Goal: Task Accomplishment & Management: Complete application form

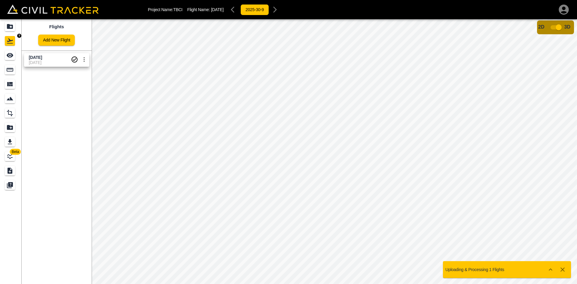
click at [8, 32] on link at bounding box center [11, 26] width 22 height 14
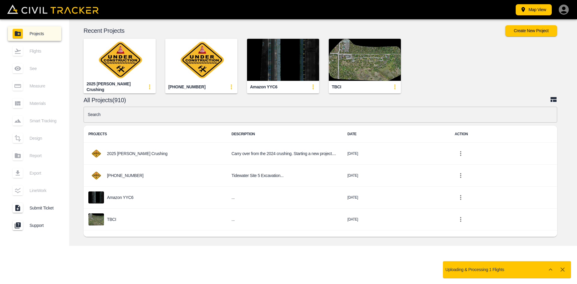
click at [177, 121] on input "text" at bounding box center [321, 115] width 474 height 16
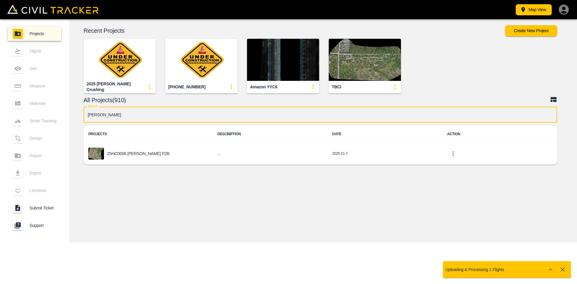
type input "[PERSON_NAME]"
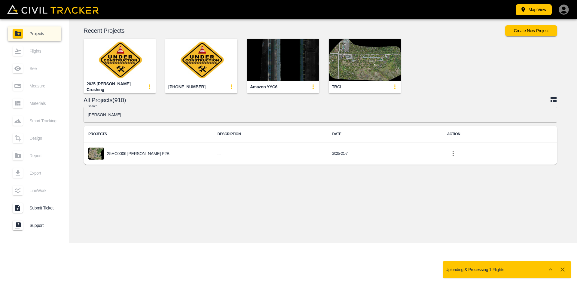
click at [151, 151] on div "25HC0006 [PERSON_NAME] P2B" at bounding box center [147, 154] width 119 height 12
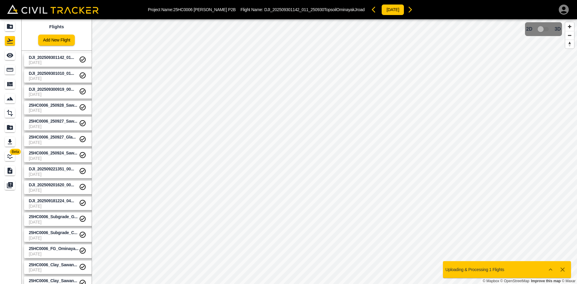
click at [54, 62] on span "[DATE]" at bounding box center [54, 62] width 50 height 5
click at [58, 42] on link "Add New Flight" at bounding box center [56, 40] width 37 height 11
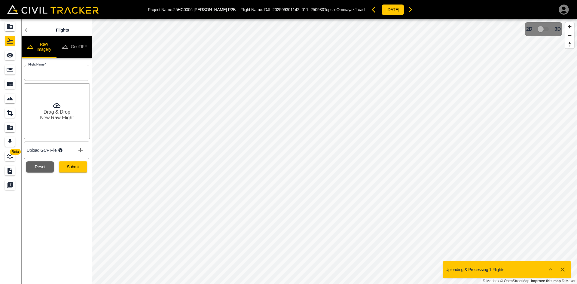
click at [79, 47] on button "GeoTIFF" at bounding box center [74, 47] width 35 height 22
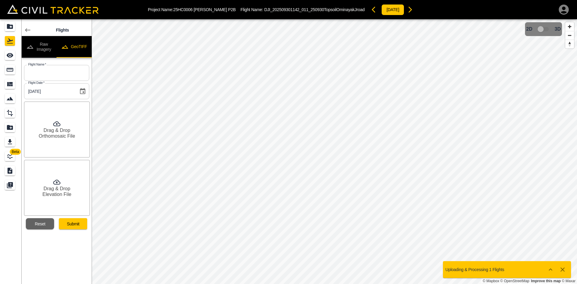
click at [59, 60] on div "Flights Raw Imagery GeoTIFF Flight Name   * Flight Name * Flight Date   * 10/02…" at bounding box center [57, 124] width 70 height 210
click at [58, 76] on input "text" at bounding box center [56, 73] width 65 height 16
click at [27, 32] on icon at bounding box center [27, 29] width 7 height 7
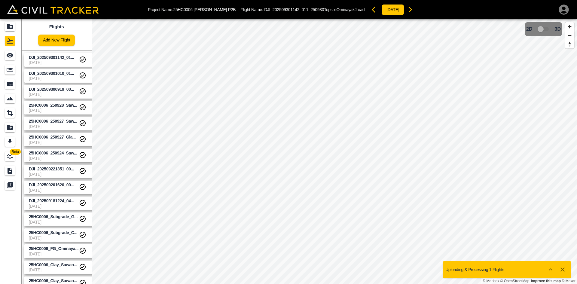
click at [60, 60] on span "DJI_202509301142_01..." at bounding box center [51, 57] width 45 height 5
click at [60, 74] on span "DJI_202509301010_01..." at bounding box center [51, 73] width 45 height 5
click at [59, 90] on span "DJI_202509300919_00..." at bounding box center [51, 89] width 45 height 5
click at [60, 106] on span "25HC0006_250928_Saw..." at bounding box center [53, 105] width 48 height 5
drag, startPoint x: 62, startPoint y: 62, endPoint x: 59, endPoint y: 45, distance: 16.8
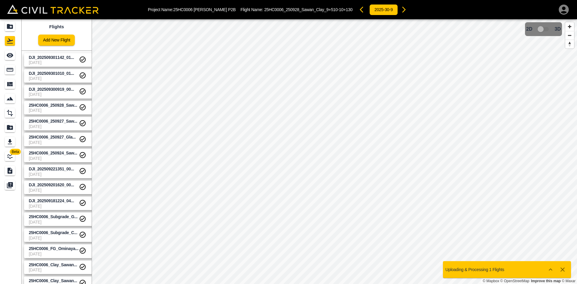
click at [61, 61] on span "[DATE]" at bounding box center [54, 62] width 50 height 5
click at [59, 39] on link "Add New Flight" at bounding box center [56, 40] width 37 height 11
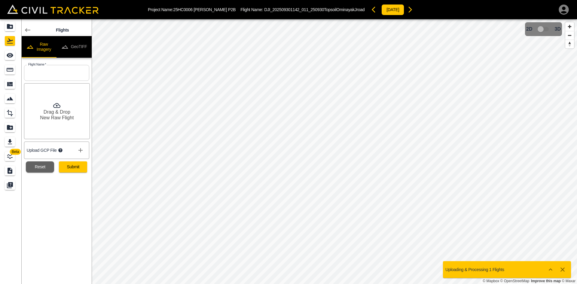
click at [79, 53] on button "GeoTIFF" at bounding box center [74, 47] width 35 height 22
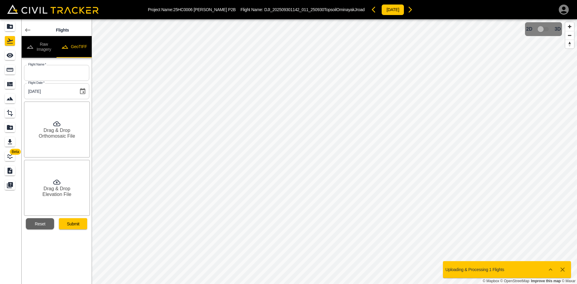
click at [68, 72] on input "text" at bounding box center [56, 73] width 65 height 16
paste input "25HC0006_FG_Gladue E_250928_Full"
type input "25HC0006_FG_Gladue E_250928_Full"
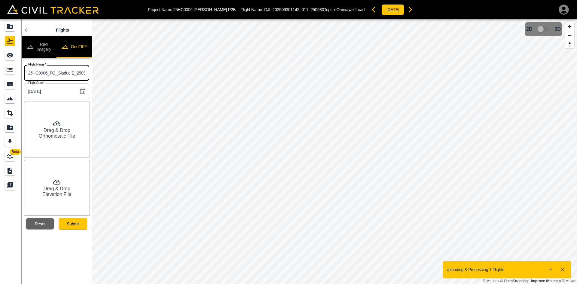
click at [62, 135] on h6 "Orthomosaic File" at bounding box center [57, 136] width 36 height 6
click at [59, 193] on h6 "Elevation File" at bounding box center [56, 195] width 29 height 6
click at [78, 226] on button "Submit" at bounding box center [73, 223] width 28 height 11
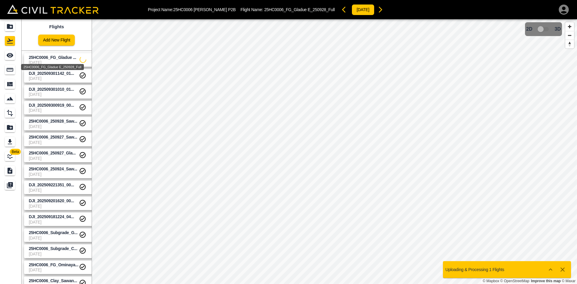
click at [48, 59] on span "25HC0006_FG_Gladue ..." at bounding box center [53, 57] width 48 height 5
click at [19, 57] on link at bounding box center [11, 55] width 22 height 14
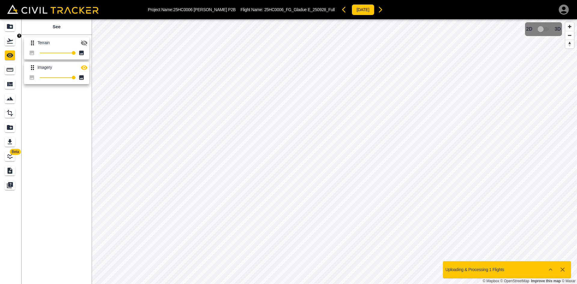
click at [12, 24] on icon "Projects" at bounding box center [9, 26] width 7 height 7
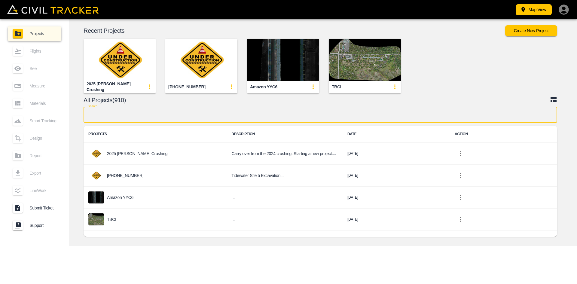
click at [237, 121] on input "text" at bounding box center [321, 115] width 474 height 16
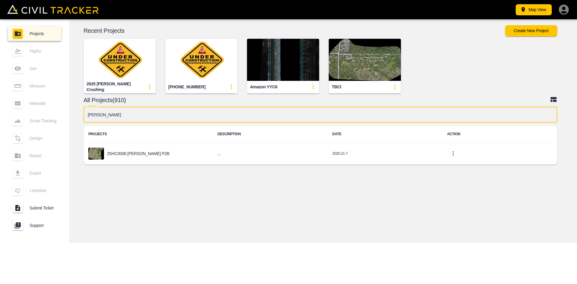
type input "[PERSON_NAME]"
click at [161, 144] on td "25HC0006 [PERSON_NAME] P2B" at bounding box center [148, 154] width 129 height 22
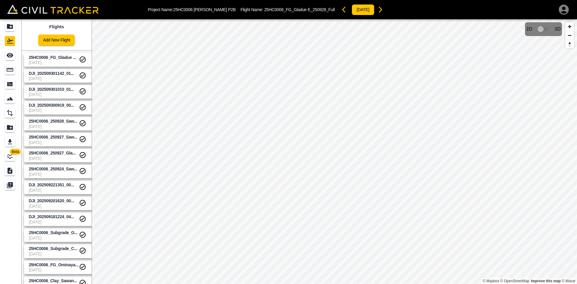
click at [64, 41] on link "Add New Flight" at bounding box center [56, 40] width 37 height 11
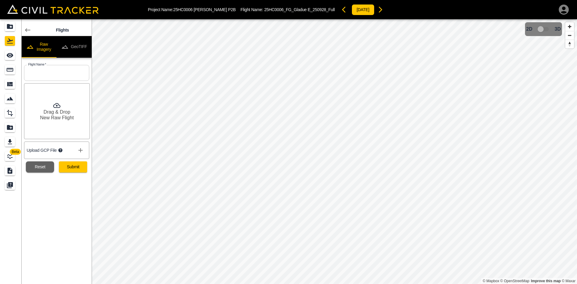
click at [78, 42] on button "GeoTIFF" at bounding box center [74, 47] width 35 height 22
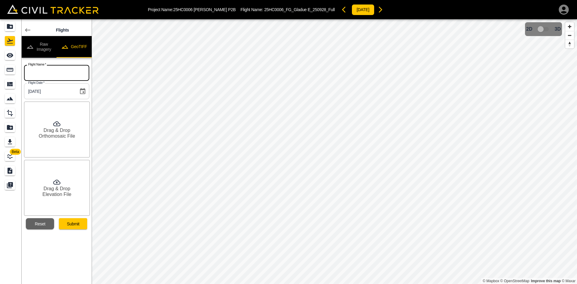
click at [73, 74] on input "text" at bounding box center [56, 73] width 65 height 16
paste input "25HC0006_2501001_Sawan_FG_10+580-11+210"
click at [184, 88] on div "Beta Flights Raw Imagery GeoTIFF Flight Name   * 25HC0006_2501001_Sawan_FG_10+5…" at bounding box center [288, 151] width 577 height 265
type input "25HC0006_2501001_Sawan_FG_10+580-11+210"
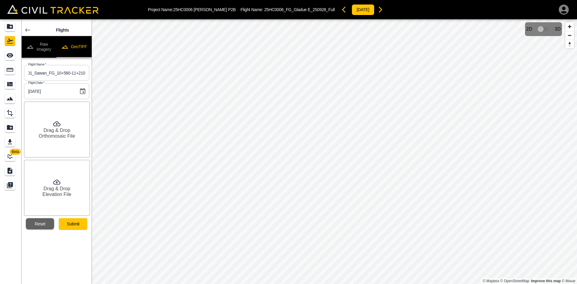
scroll to position [0, 0]
click at [55, 122] on icon at bounding box center [56, 123] width 7 height 7
click at [49, 203] on div "Drag & Drop Elevation File" at bounding box center [57, 188] width 66 height 56
click at [81, 224] on button "Submit" at bounding box center [73, 223] width 28 height 11
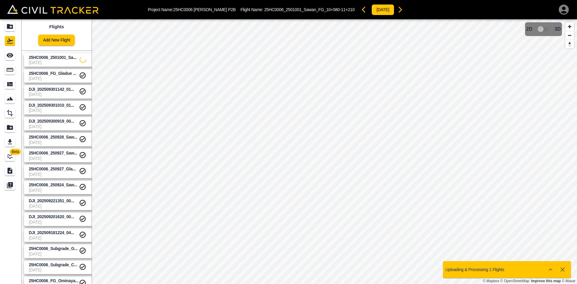
click at [565, 7] on icon "button" at bounding box center [564, 10] width 12 height 12
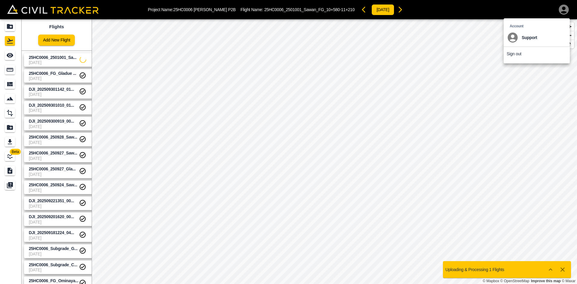
click at [512, 54] on p "Sign out" at bounding box center [514, 53] width 15 height 5
